Goal: Task Accomplishment & Management: Manage account settings

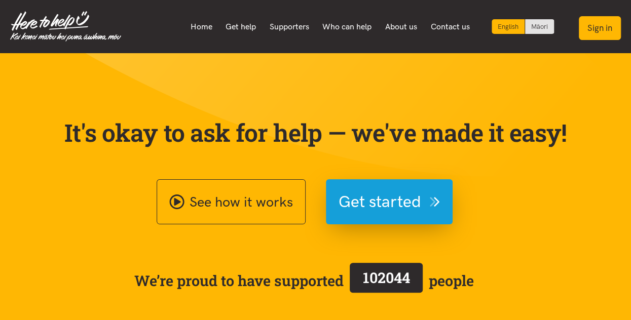
click at [602, 31] on button "Sign in" at bounding box center [600, 28] width 42 height 24
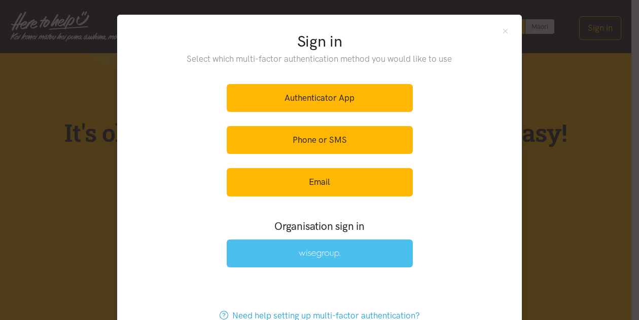
click at [317, 257] on link at bounding box center [320, 254] width 186 height 28
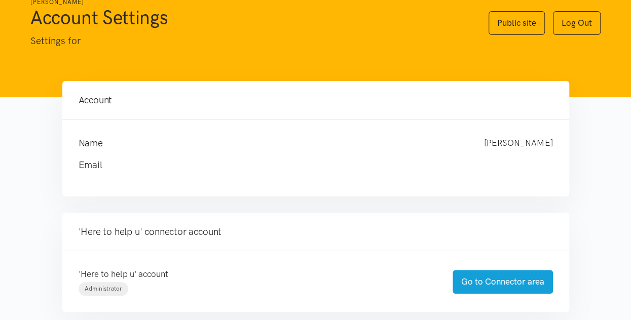
scroll to position [51, 0]
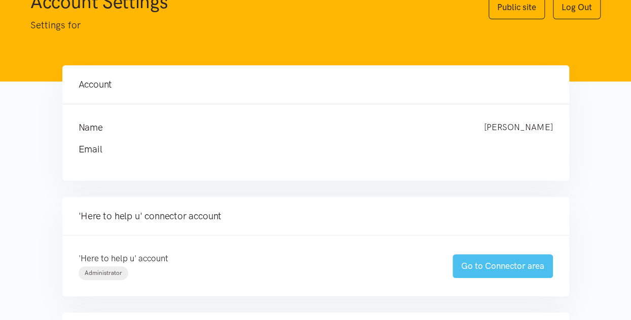
click at [511, 263] on link "Go to Connector area" at bounding box center [503, 266] width 100 height 24
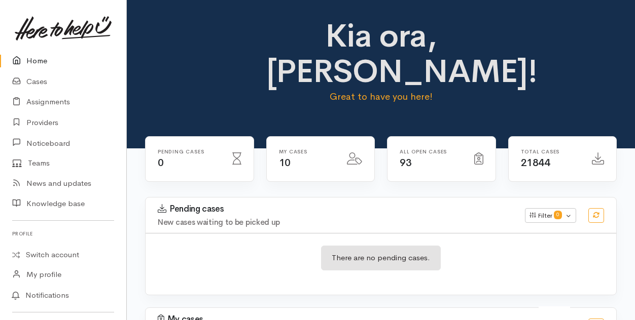
click at [34, 60] on link "Home" at bounding box center [63, 61] width 126 height 21
click at [41, 83] on link "Cases" at bounding box center [63, 81] width 126 height 21
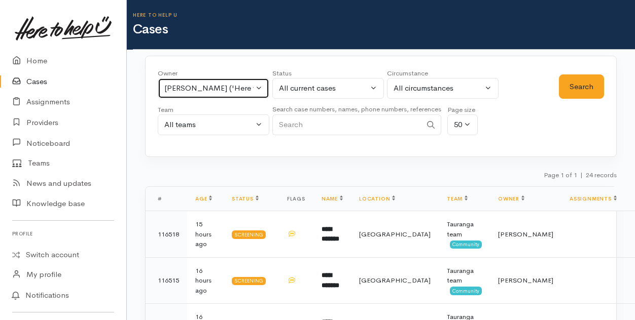
click at [264, 87] on button "[PERSON_NAME] ('Here to help u')" at bounding box center [214, 88] width 112 height 21
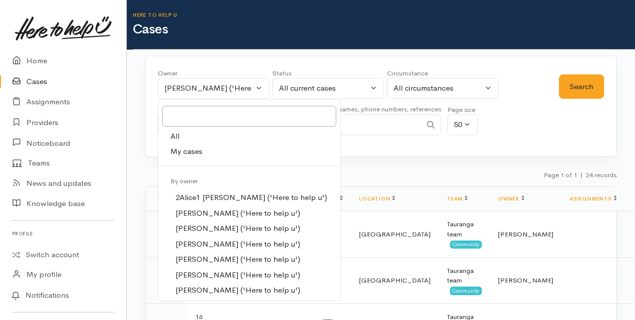
click at [186, 152] on span "My cases" at bounding box center [186, 152] width 32 height 12
select select "205"
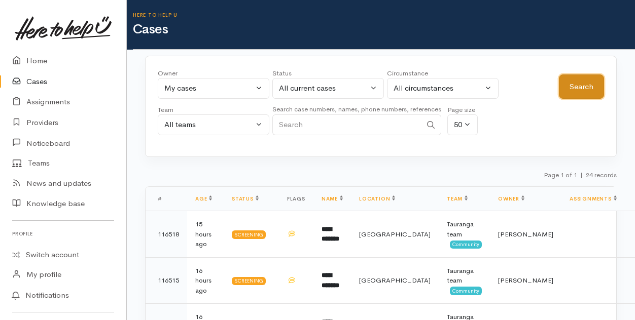
click at [579, 84] on button "Search" at bounding box center [581, 87] width 45 height 25
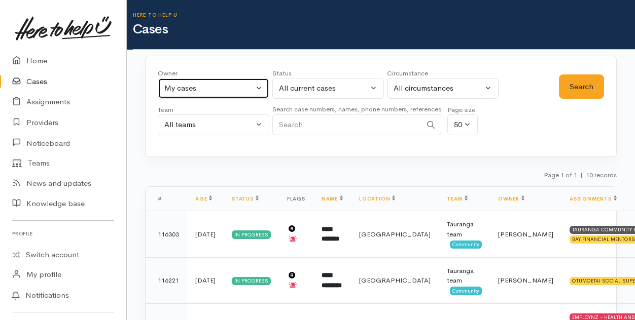
click at [259, 88] on button "My cases" at bounding box center [214, 88] width 112 height 21
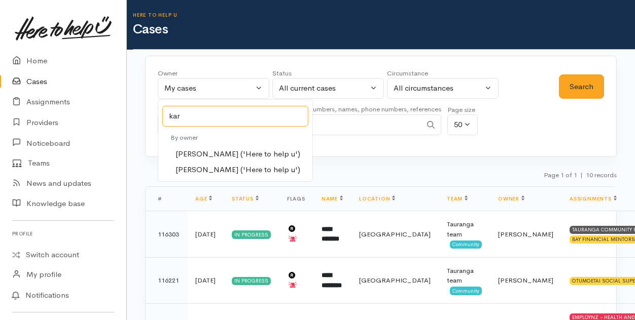
type input "kar"
click at [195, 150] on span "[PERSON_NAME] ('Here to help u')" at bounding box center [237, 155] width 125 height 12
select select "435"
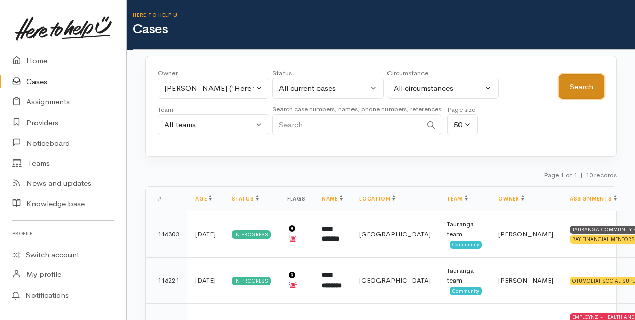
click at [575, 79] on button "Search" at bounding box center [581, 87] width 45 height 25
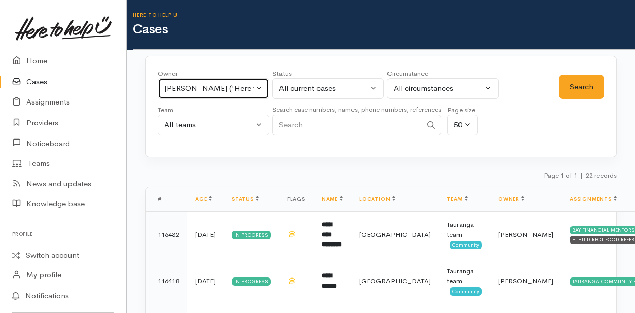
click at [256, 87] on button "[PERSON_NAME] ('Here to help u')" at bounding box center [214, 88] width 112 height 21
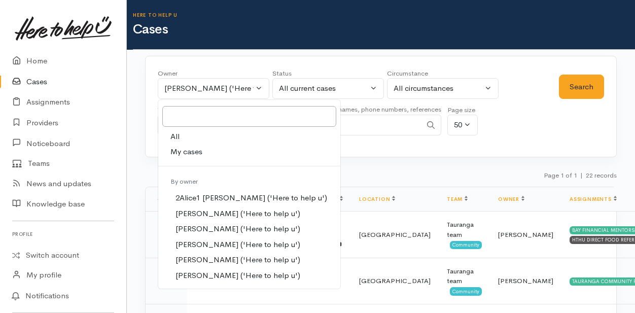
click at [184, 150] on span "My cases" at bounding box center [186, 152] width 32 height 12
select select "205"
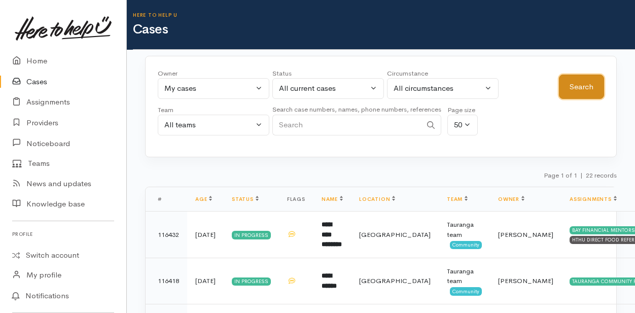
click at [582, 86] on button "Search" at bounding box center [581, 87] width 45 height 25
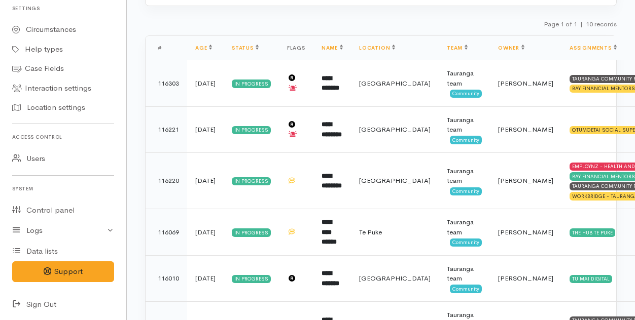
scroll to position [304, 0]
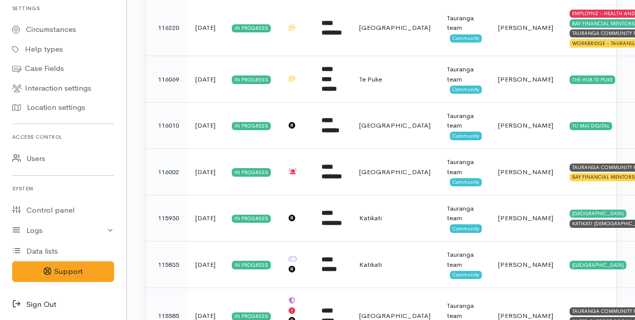
click at [18, 305] on icon at bounding box center [19, 305] width 14 height 13
